Goal: Check status: Check status

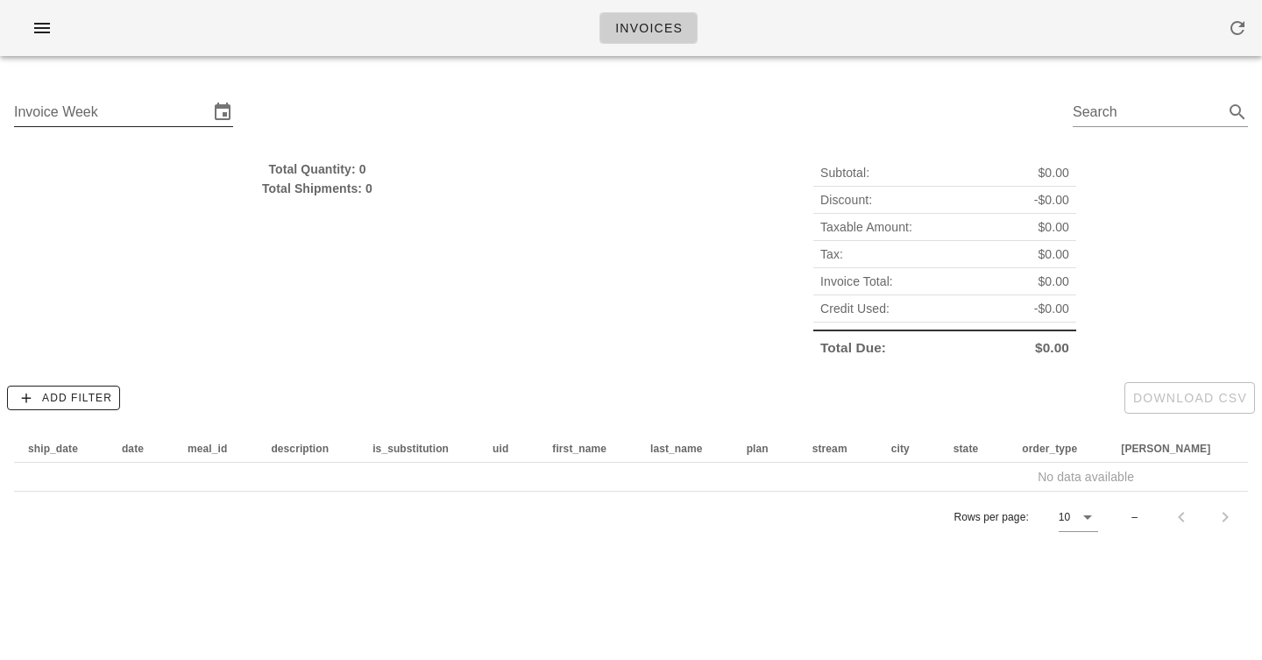
click at [196, 120] on input "Invoice Week" at bounding box center [111, 112] width 194 height 28
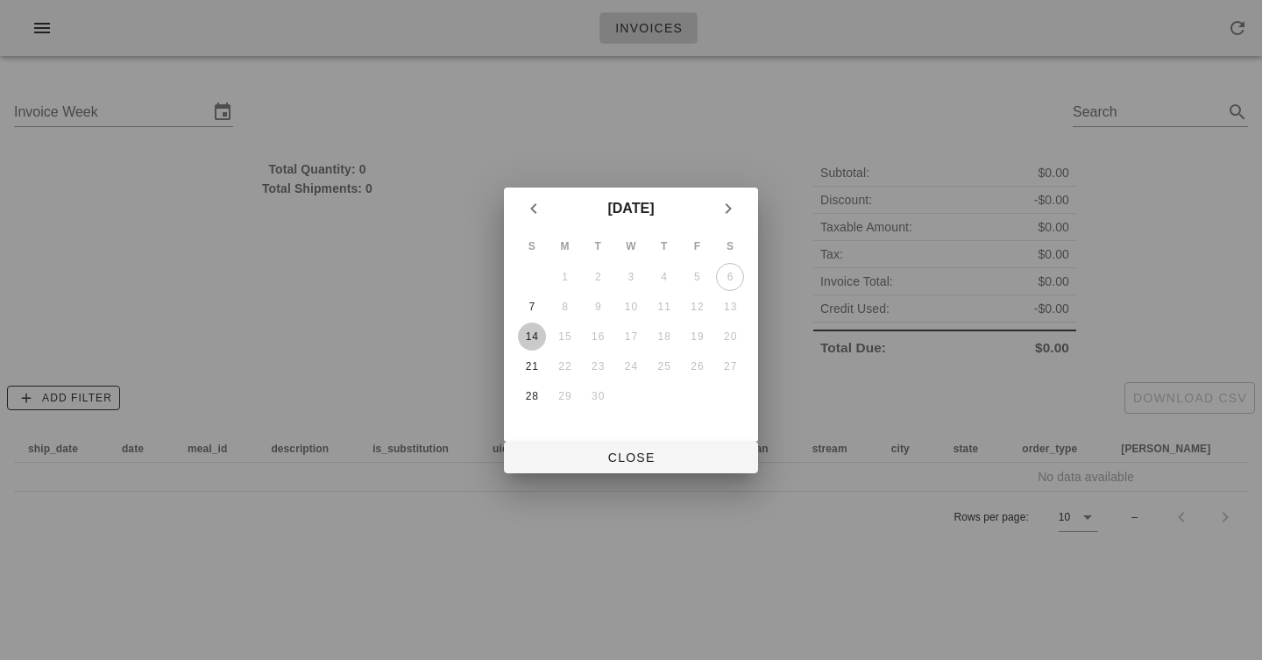
click at [536, 331] on div "14" at bounding box center [532, 336] width 28 height 12
click at [626, 470] on button "Close" at bounding box center [631, 458] width 254 height 32
type input "[DATE]"
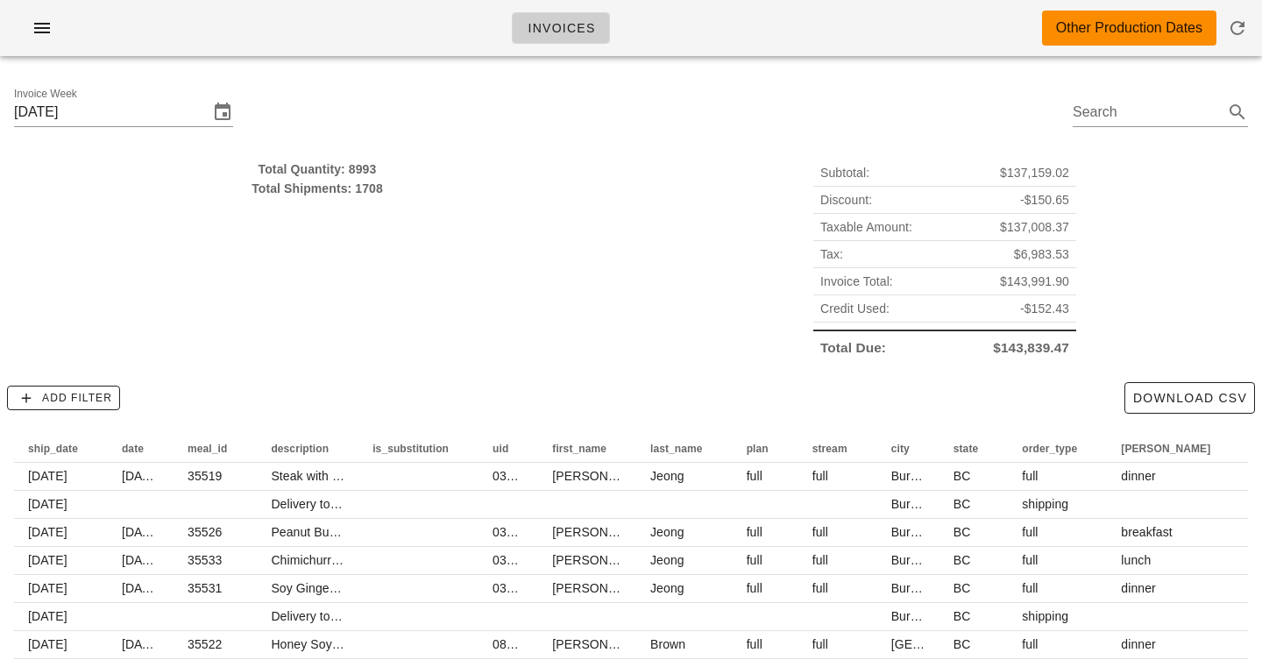
click at [366, 169] on div "Total Quantity: 8993" at bounding box center [317, 168] width 606 height 19
click at [424, 221] on div "Total Quantity: 8993 Total Shipments: 1708" at bounding box center [317, 260] width 627 height 223
